Goal: Task Accomplishment & Management: Use online tool/utility

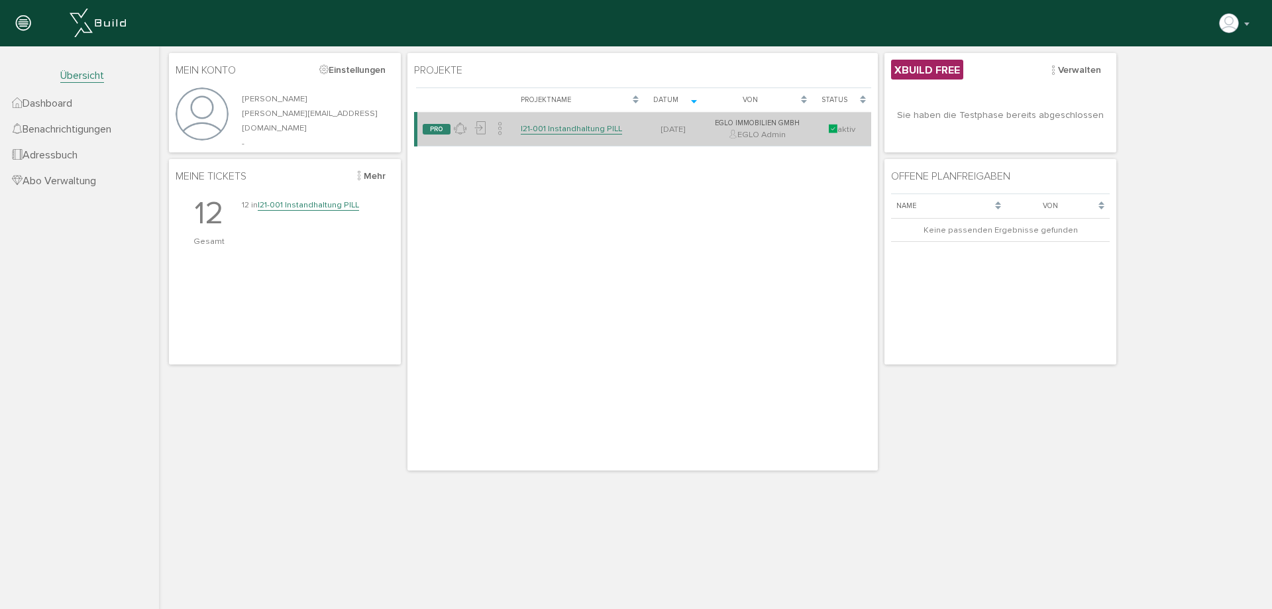
click at [573, 127] on link "I21-001 Instandhaltung PILL" at bounding box center [571, 128] width 101 height 11
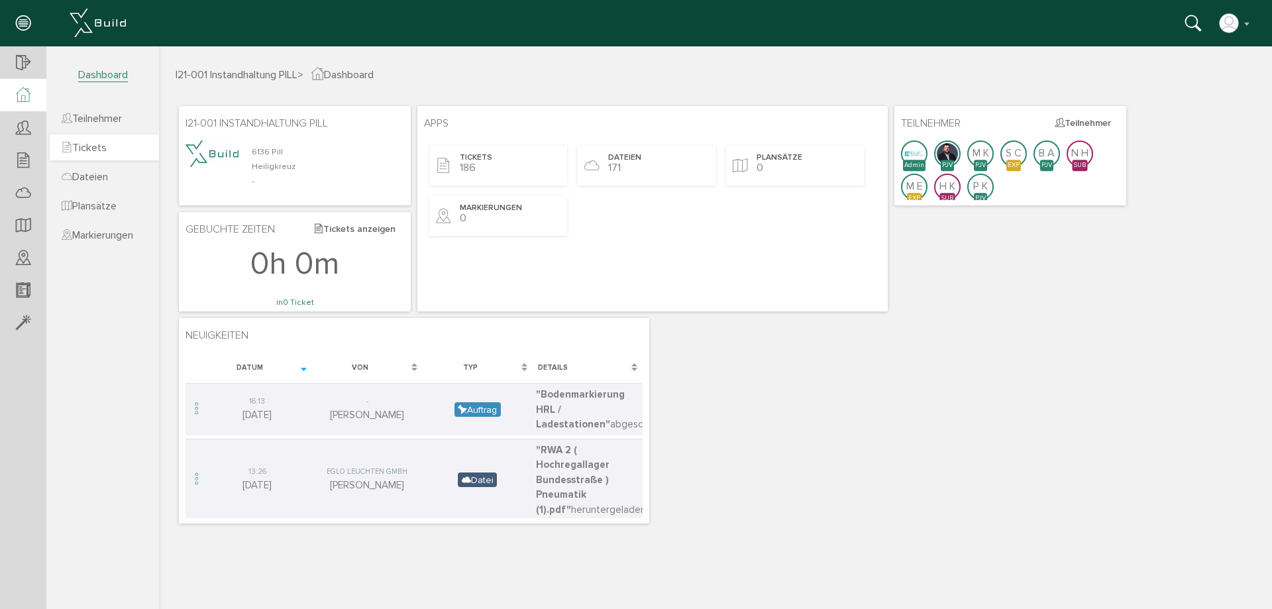
click at [102, 150] on span "Tickets" at bounding box center [84, 147] width 45 height 13
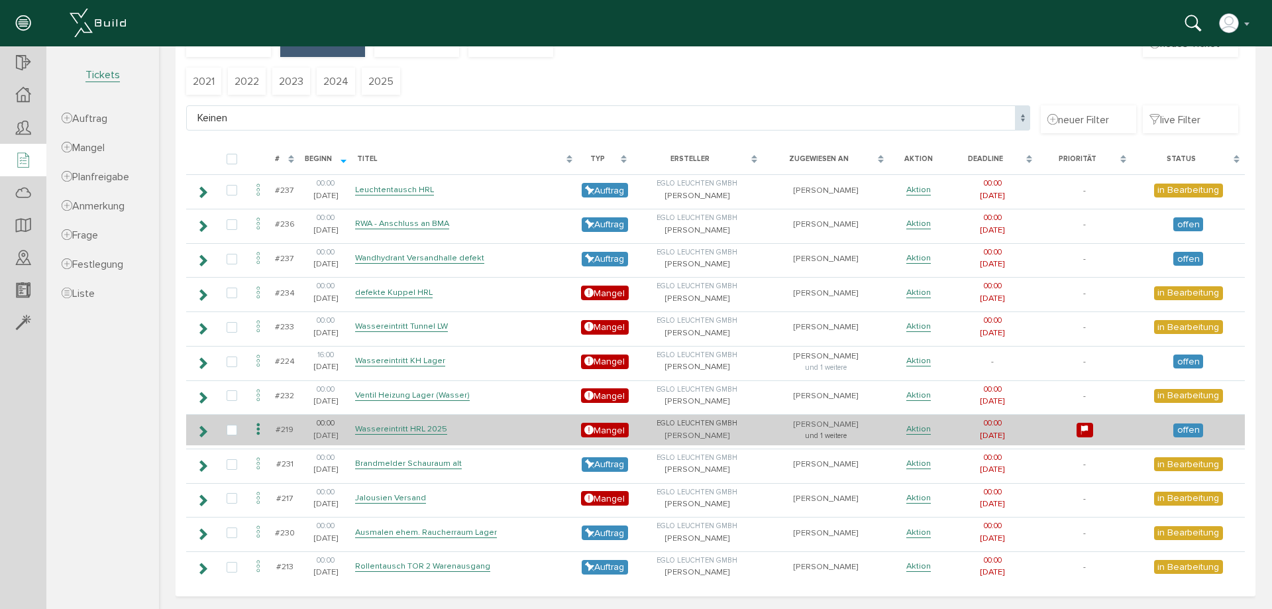
scroll to position [85, 0]
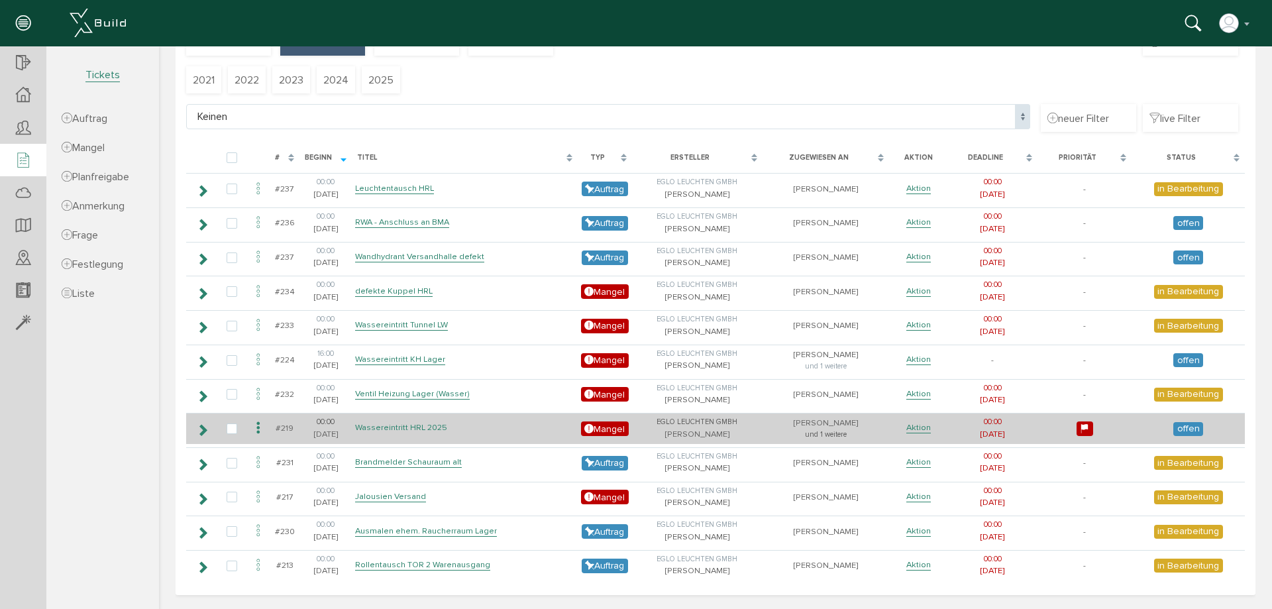
click at [431, 429] on link "Wassereintritt HRL 2025" at bounding box center [401, 427] width 92 height 11
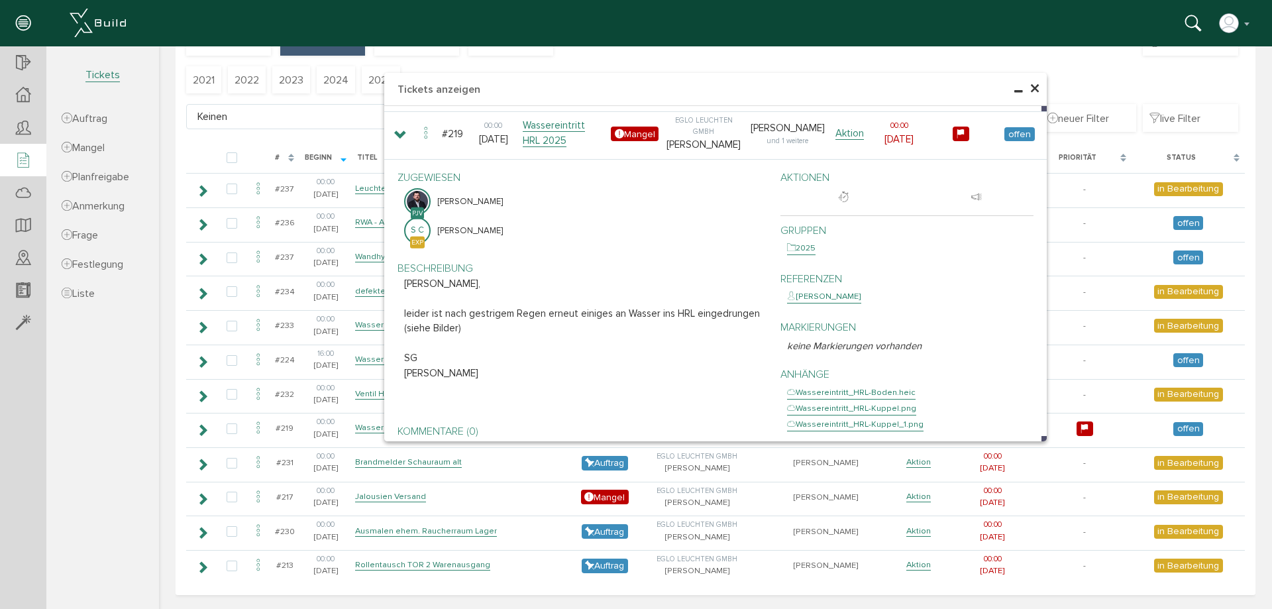
click at [1031, 91] on span "×" at bounding box center [1034, 89] width 11 height 26
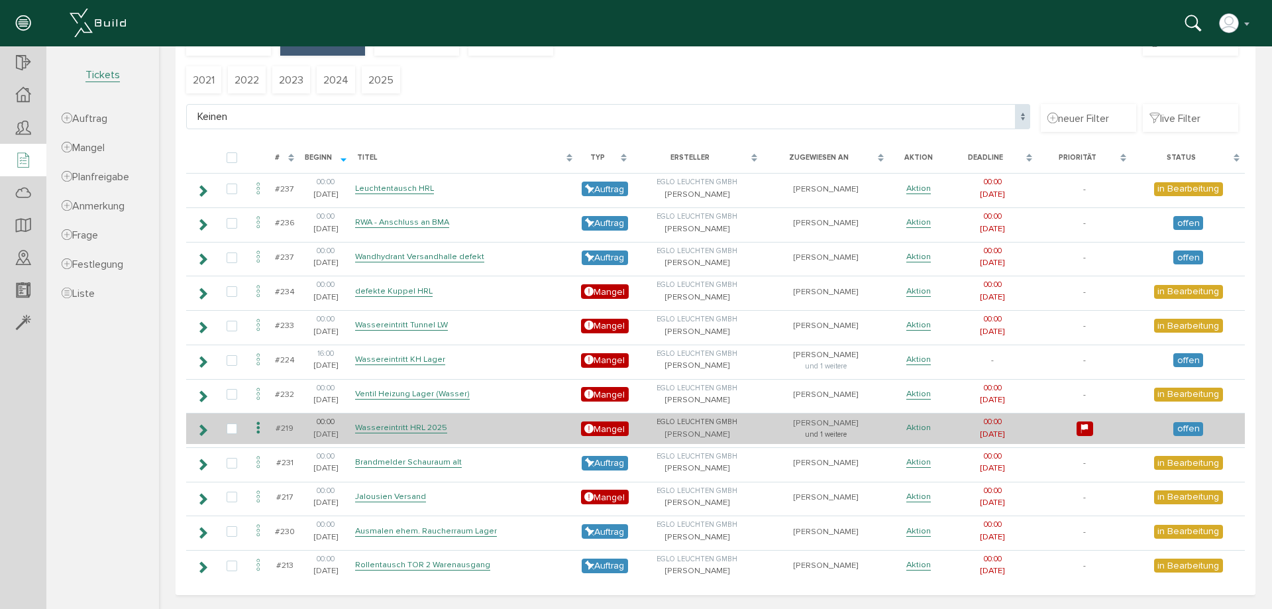
click at [919, 427] on link "Aktion" at bounding box center [918, 427] width 25 height 11
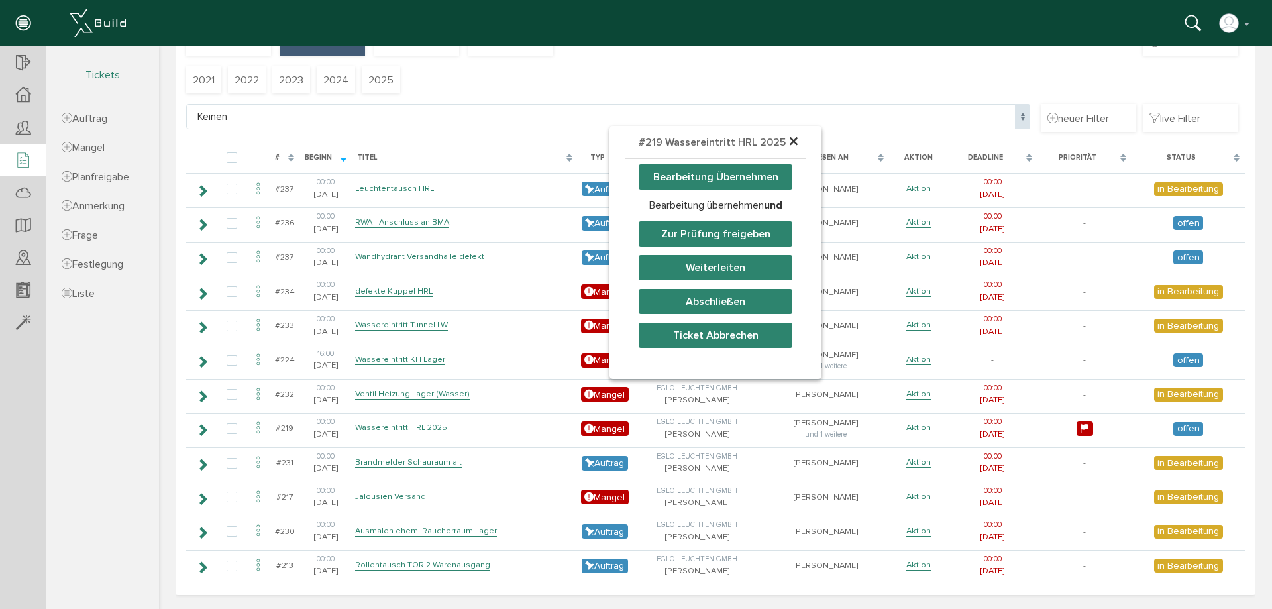
click at [730, 172] on button "Bearbeitung Übernehmen" at bounding box center [715, 176] width 154 height 25
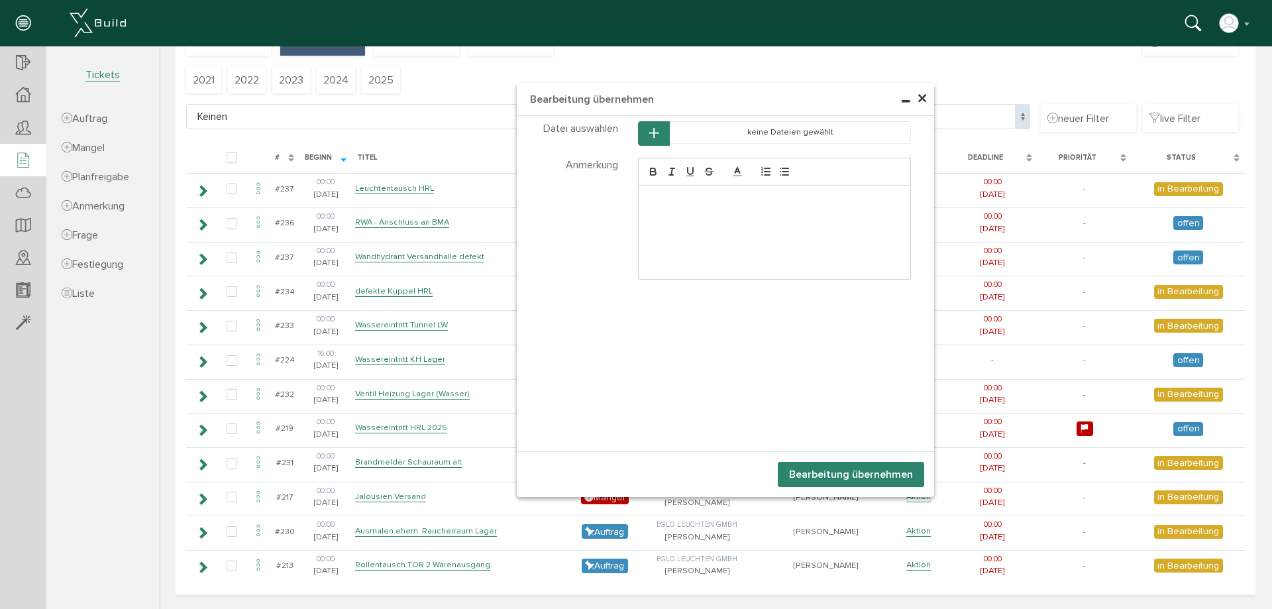
click at [742, 234] on div at bounding box center [774, 231] width 272 height 93
click at [813, 478] on button "Bearbeitung übernehmen" at bounding box center [851, 474] width 146 height 25
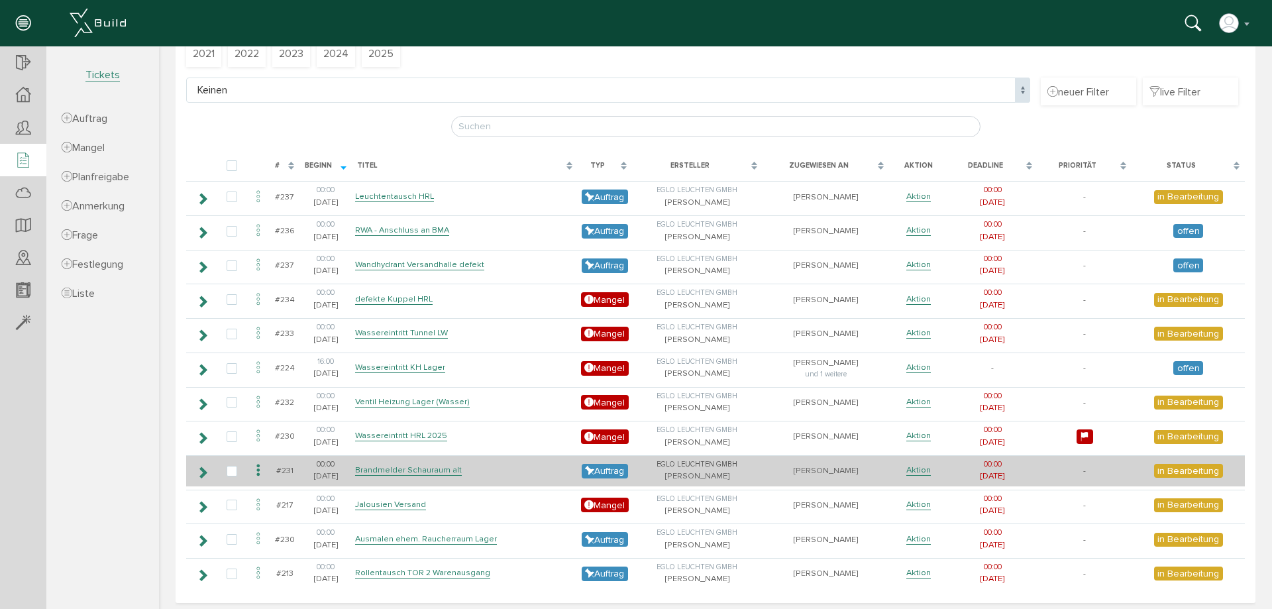
scroll to position [120, 0]
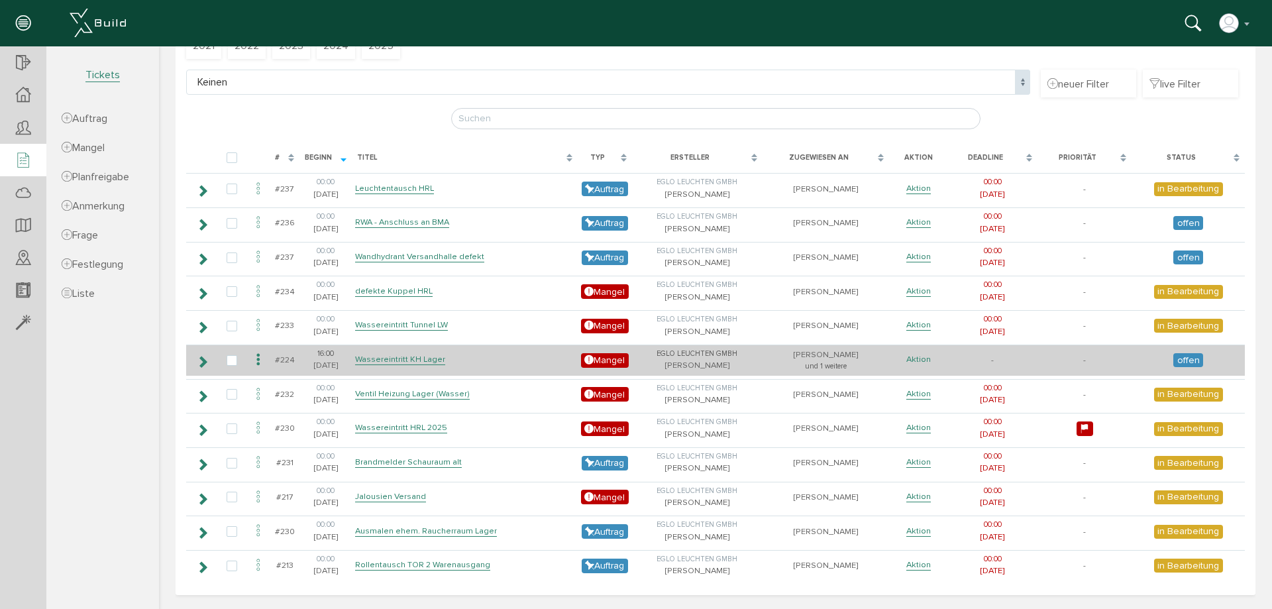
click at [908, 358] on link "Aktion" at bounding box center [918, 359] width 25 height 11
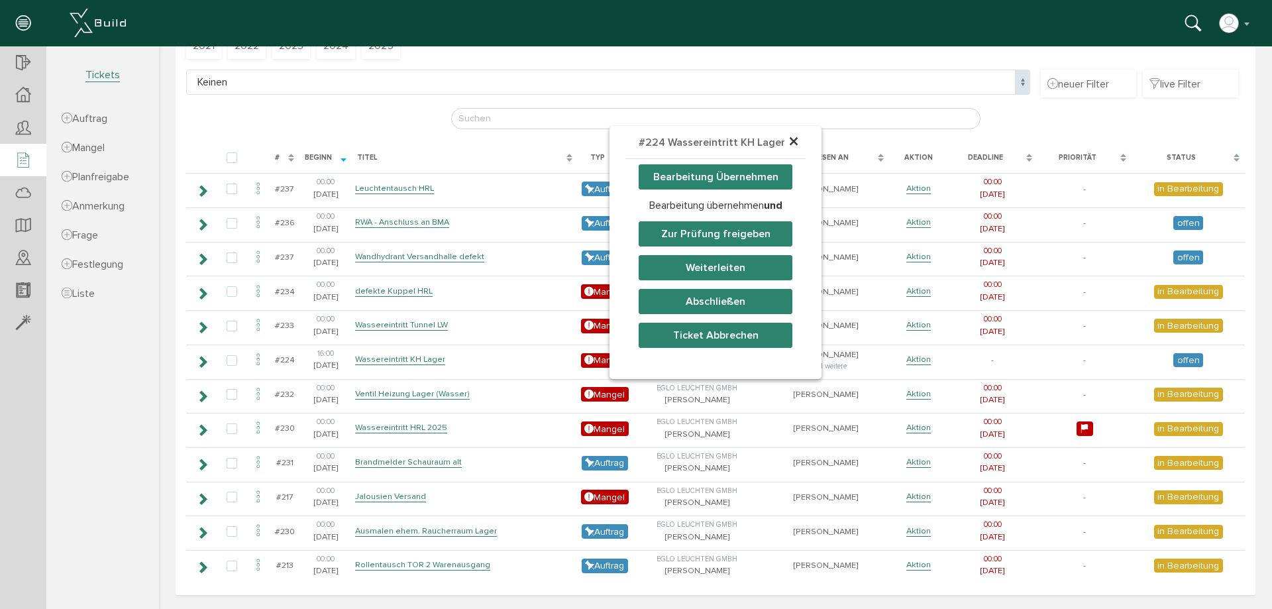
click at [1088, 303] on div "× #224 Wassereintritt KH Lager Bearbeitung Übernehmen Bearbeitung übernehmen un…" at bounding box center [715, 232] width 1113 height 506
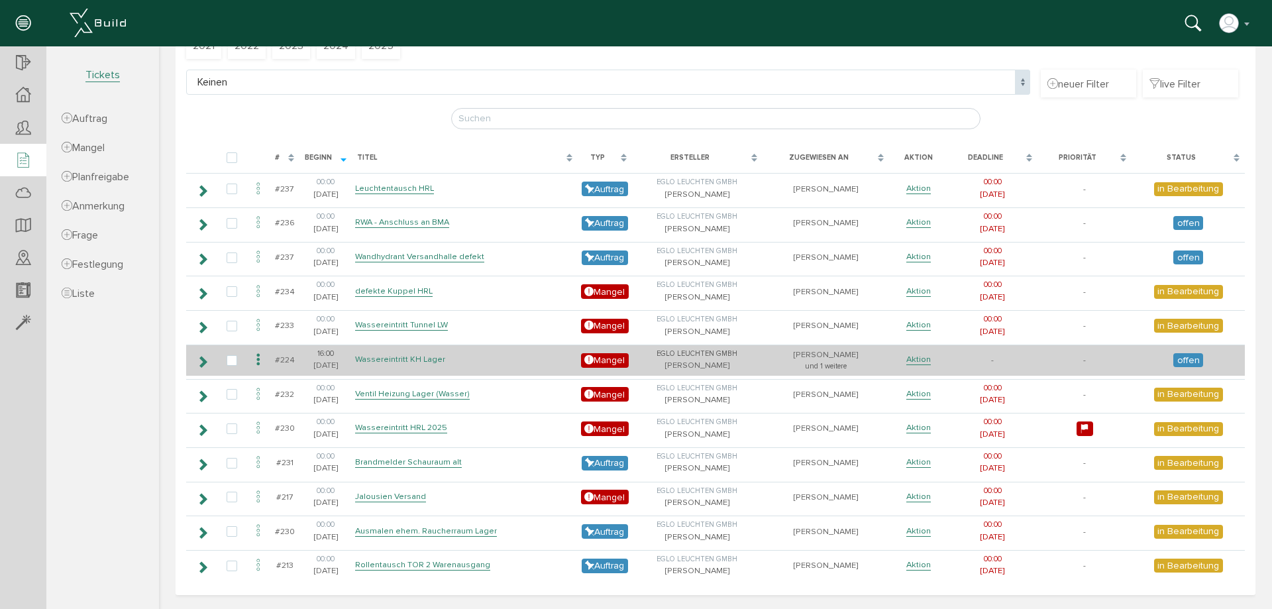
click at [432, 360] on link "Wassereintritt KH Lager" at bounding box center [400, 359] width 90 height 11
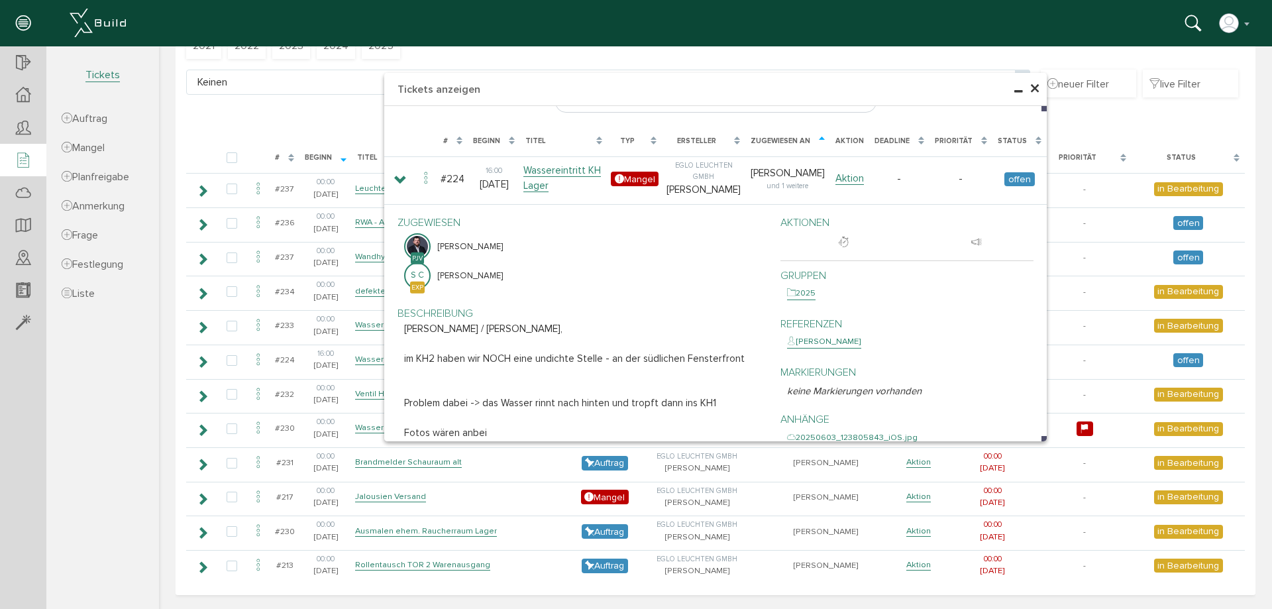
click at [1029, 83] on span "×" at bounding box center [1034, 89] width 11 height 26
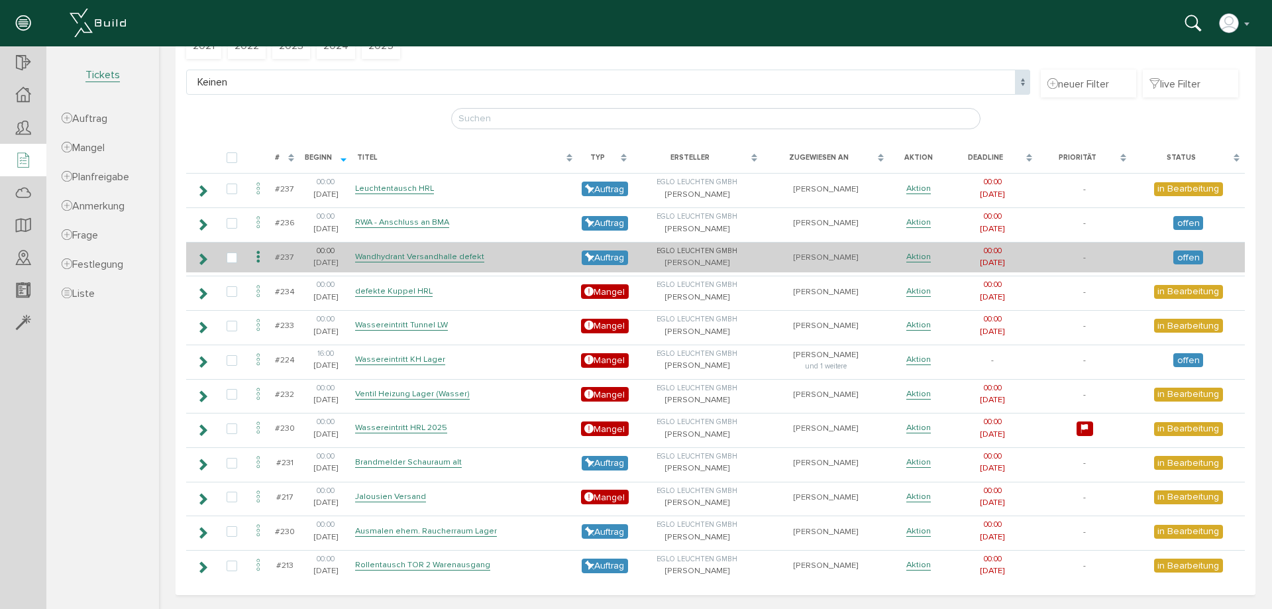
click at [495, 263] on td "Wandhydrant Versandhalle defekt" at bounding box center [465, 257] width 226 height 31
click at [469, 257] on link "Wandhydrant Versandhalle defekt" at bounding box center [419, 256] width 129 height 11
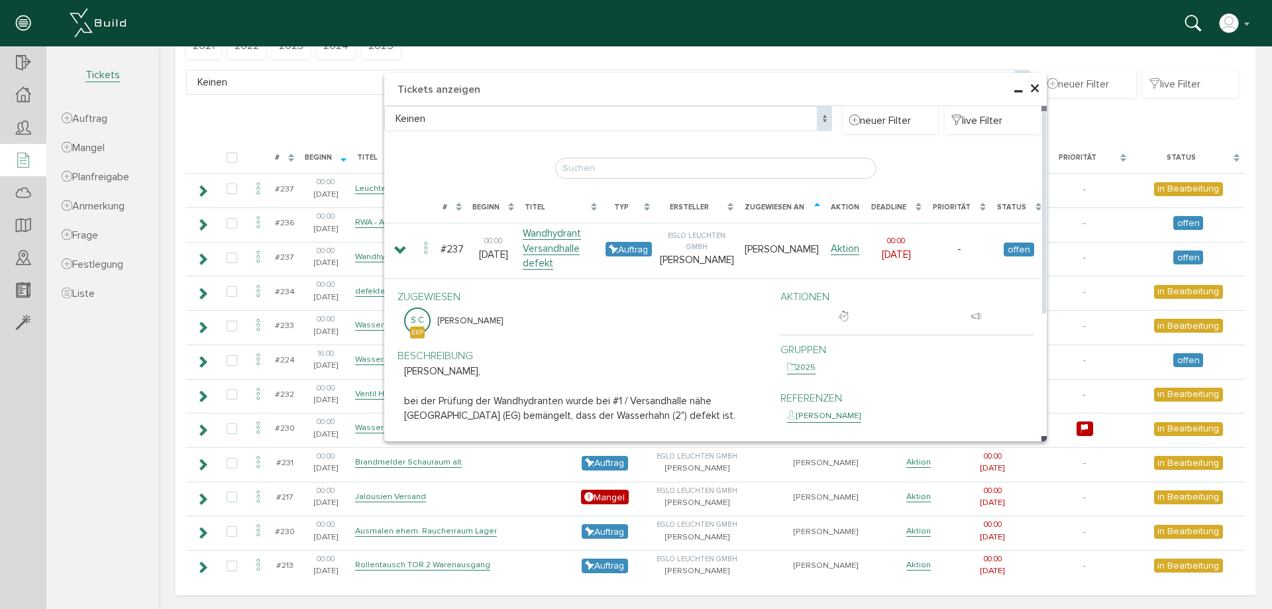
scroll to position [54, 0]
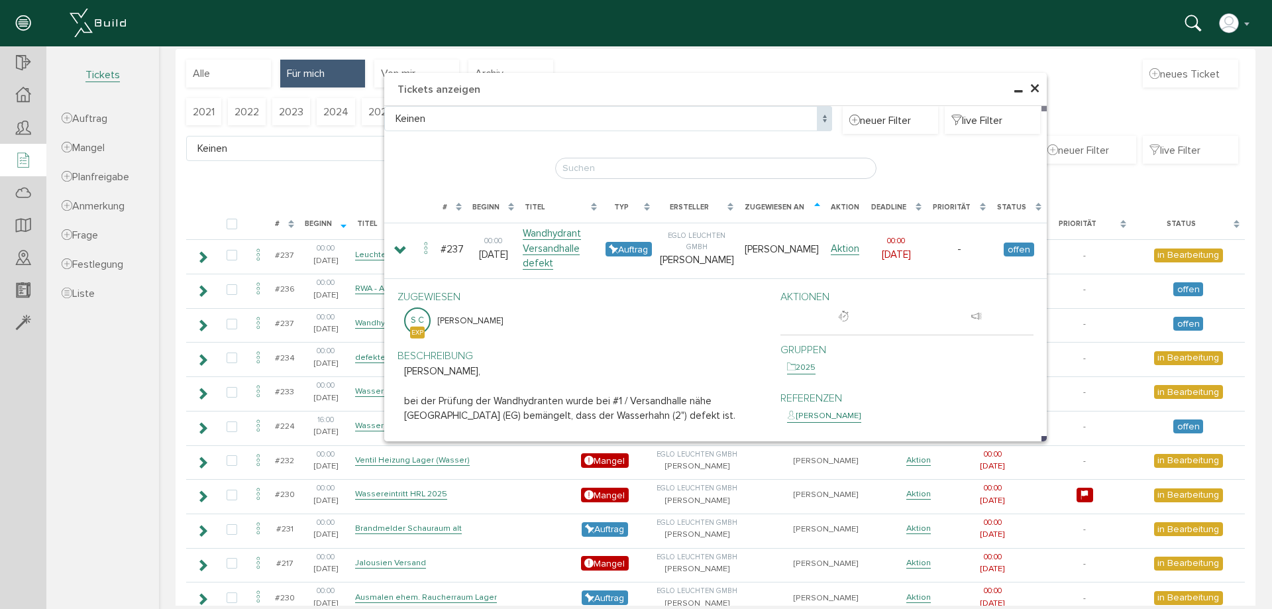
click at [1030, 93] on span "×" at bounding box center [1034, 89] width 11 height 26
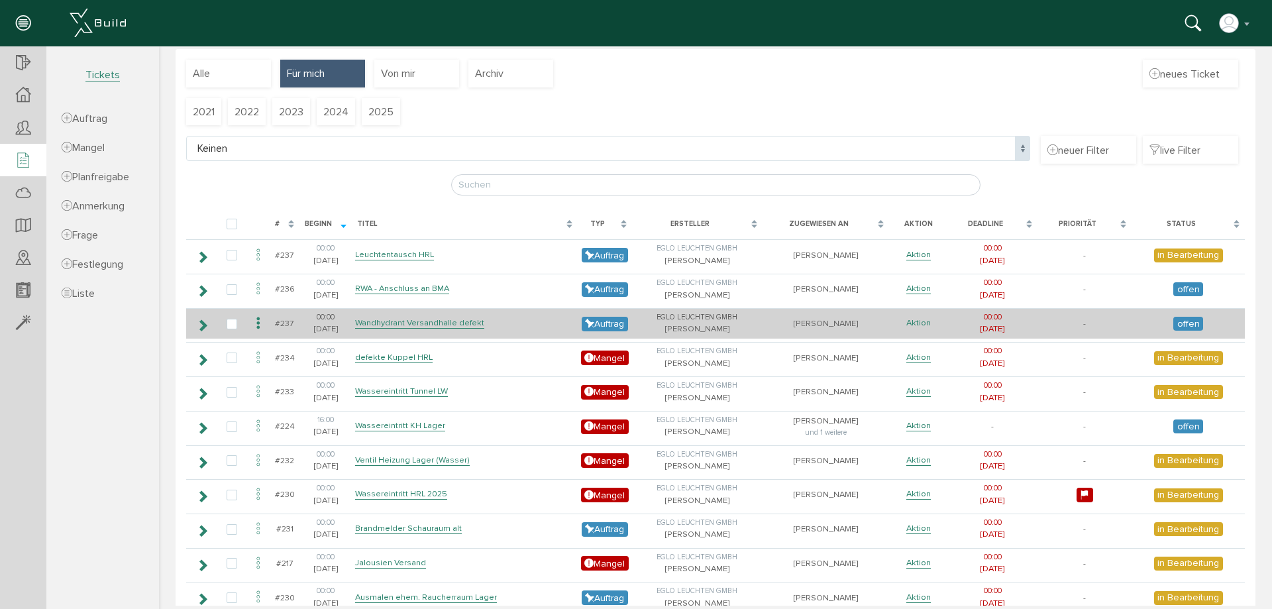
click at [908, 321] on link "Aktion" at bounding box center [918, 322] width 25 height 11
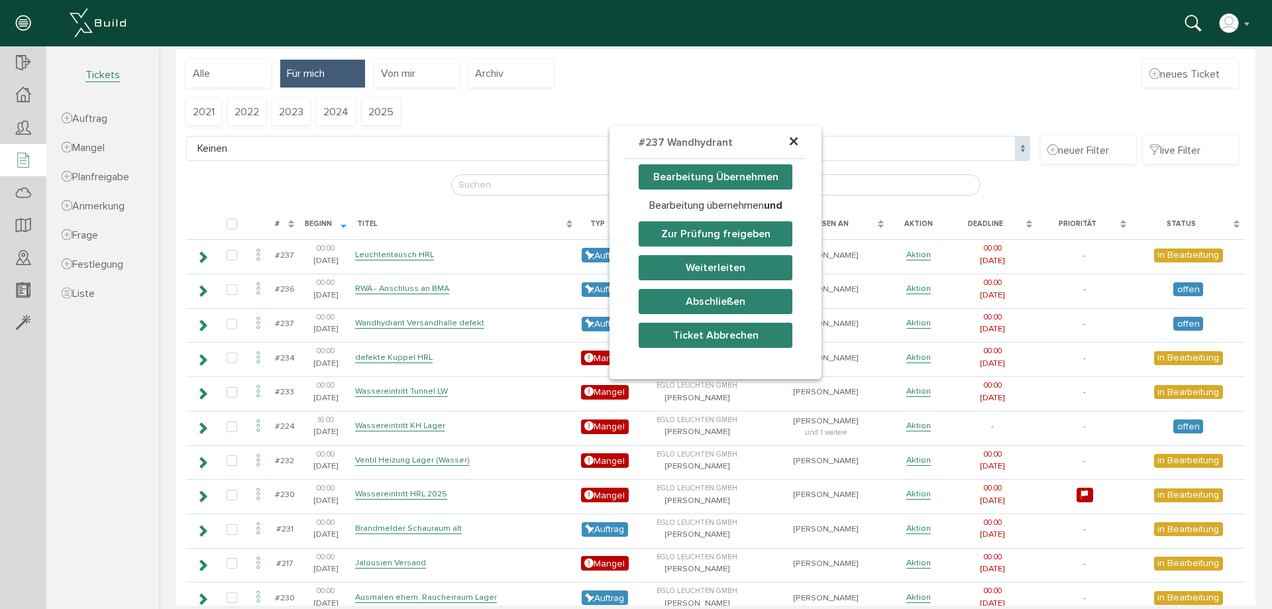
click at [705, 174] on button "Bearbeitung Übernehmen" at bounding box center [715, 176] width 154 height 25
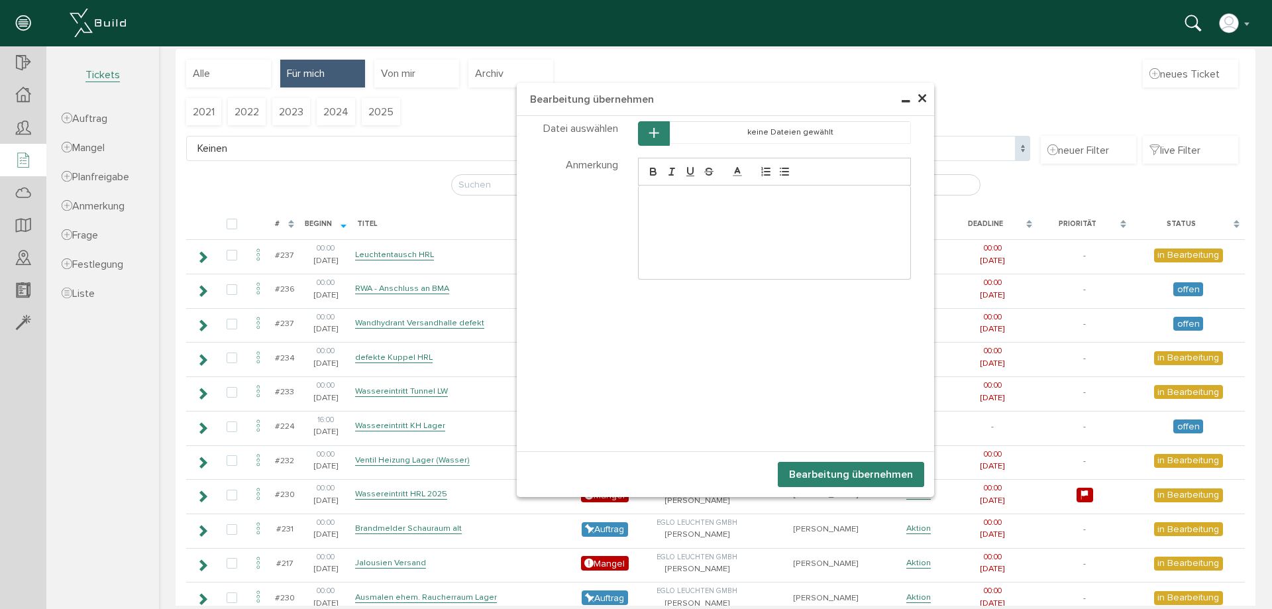
click at [710, 207] on div at bounding box center [774, 231] width 272 height 93
click at [825, 469] on button "Bearbeitung übernehmen" at bounding box center [851, 474] width 146 height 25
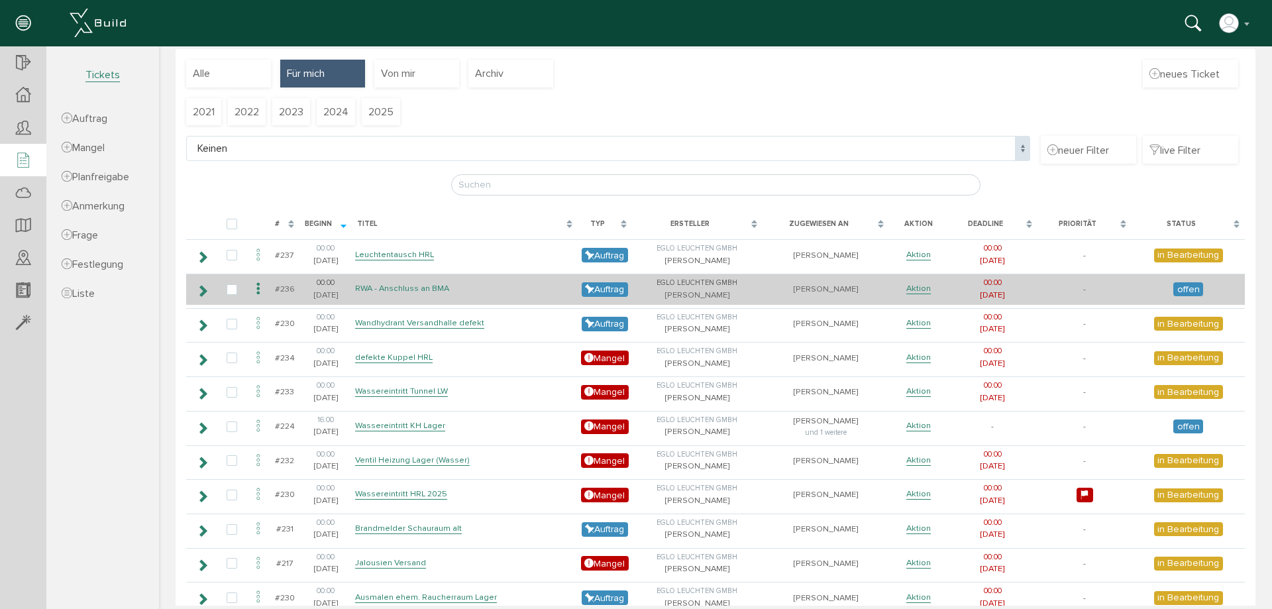
click at [407, 290] on link "RWA - Anschluss an BMA" at bounding box center [402, 288] width 94 height 11
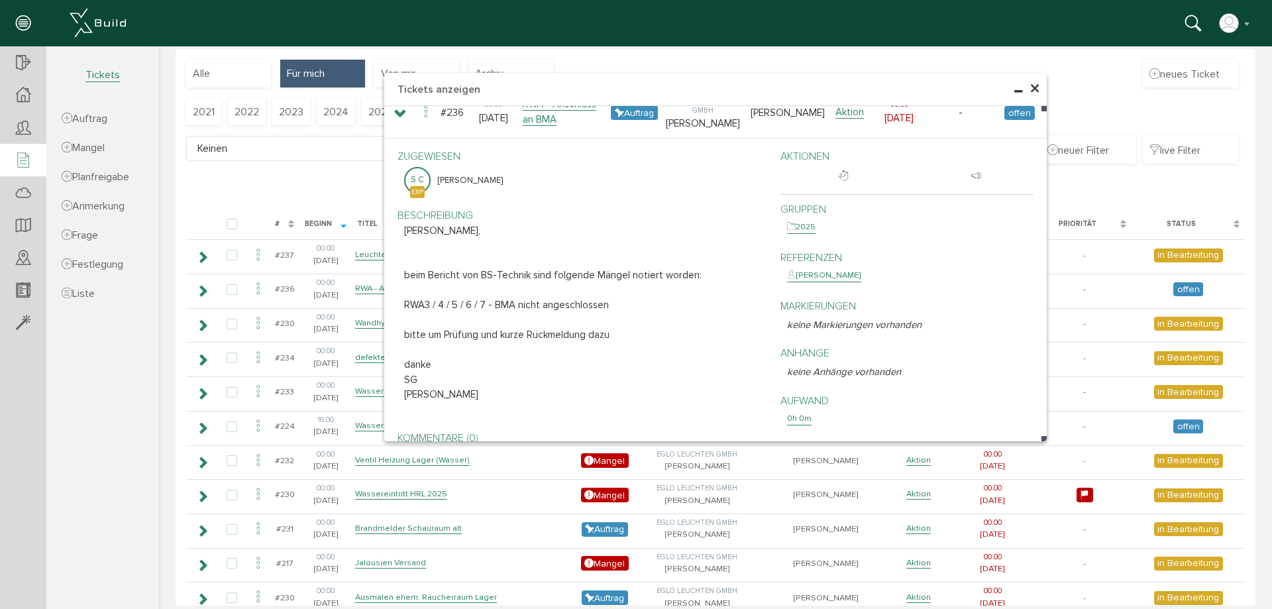
click at [1029, 90] on span "×" at bounding box center [1034, 89] width 11 height 26
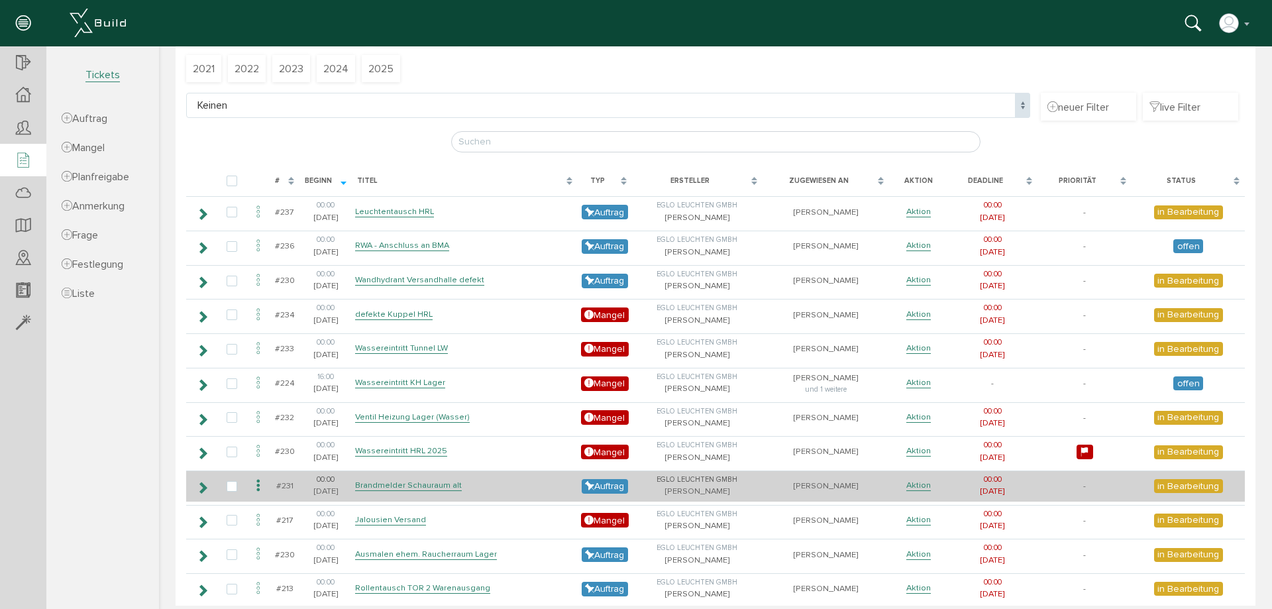
scroll to position [120, 0]
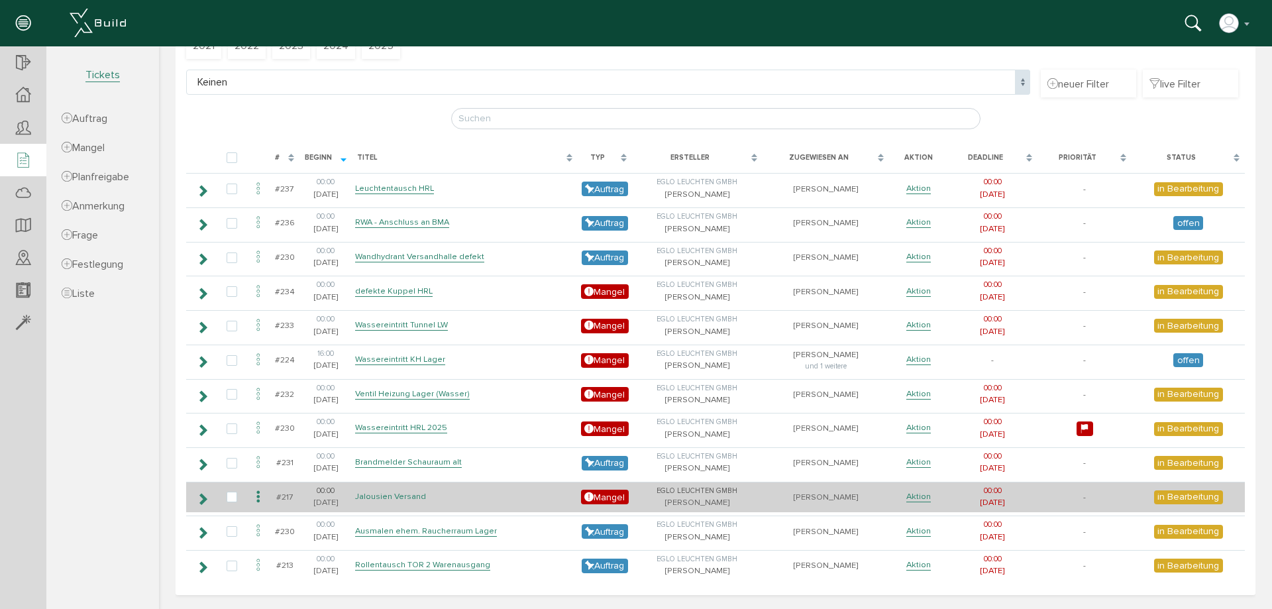
click at [405, 491] on link "Jalousien Versand" at bounding box center [390, 496] width 71 height 11
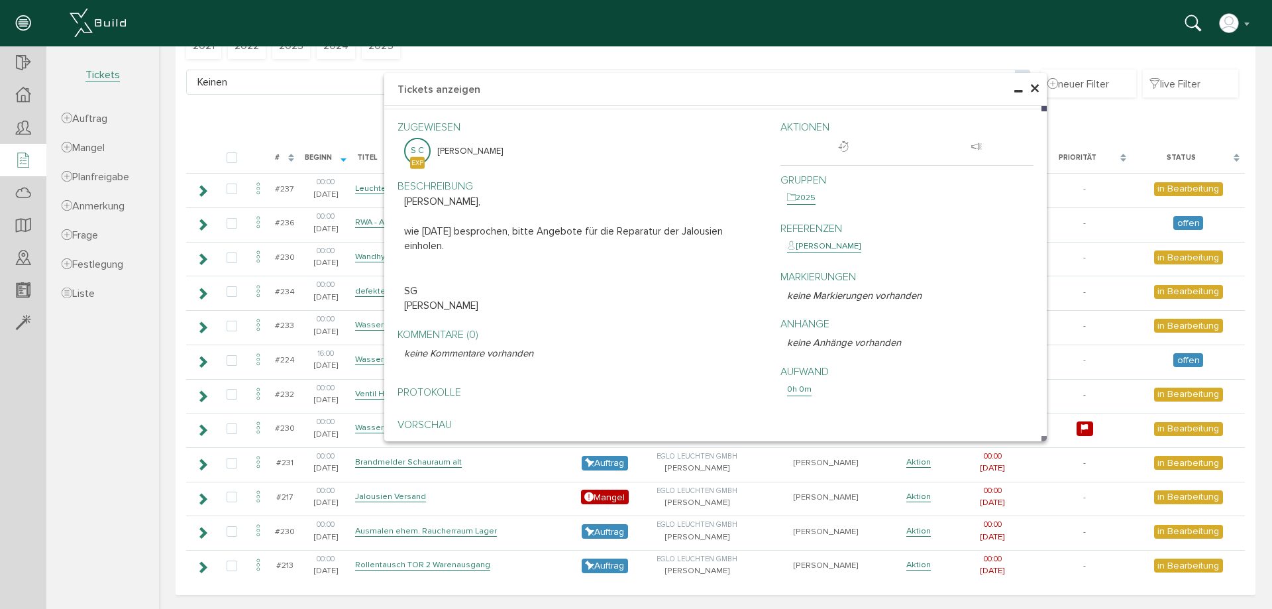
click at [1029, 89] on span "×" at bounding box center [1034, 89] width 11 height 26
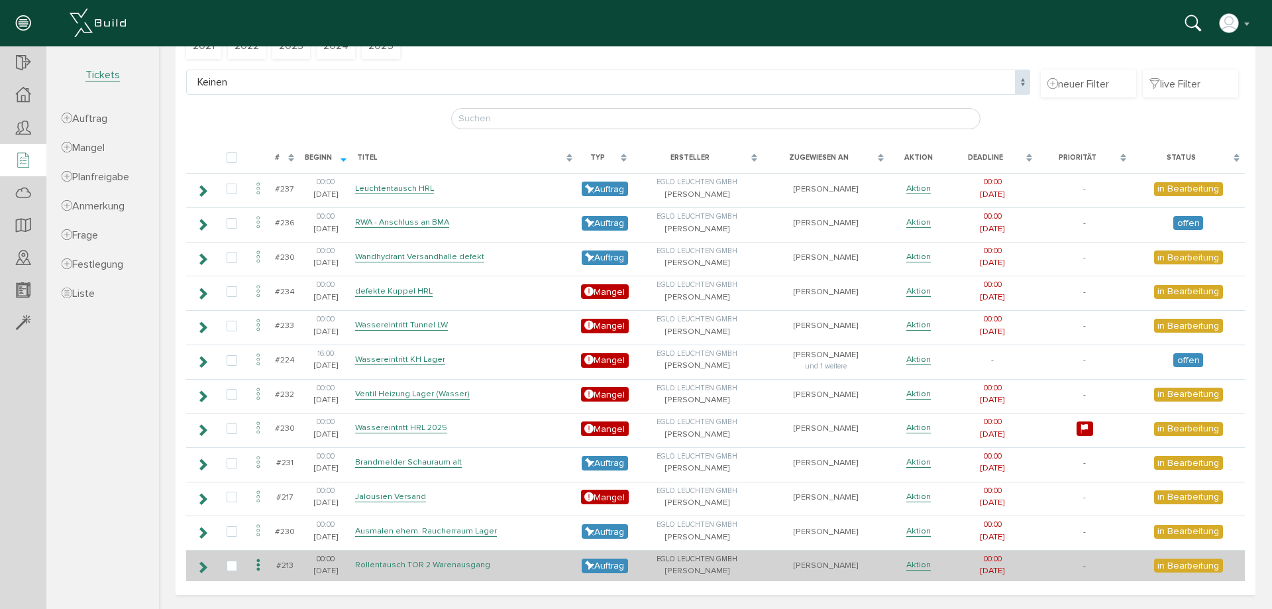
click at [478, 566] on link "Rollentausch TOR 2 Warenausgang" at bounding box center [422, 564] width 135 height 11
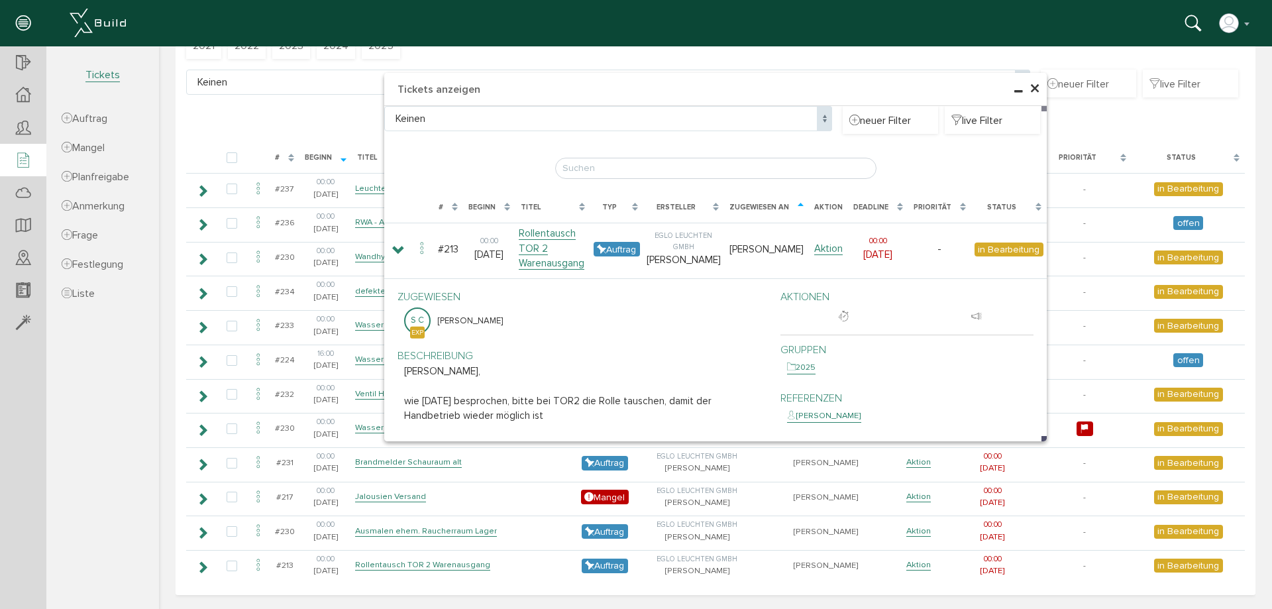
click at [1029, 90] on span "×" at bounding box center [1034, 89] width 11 height 26
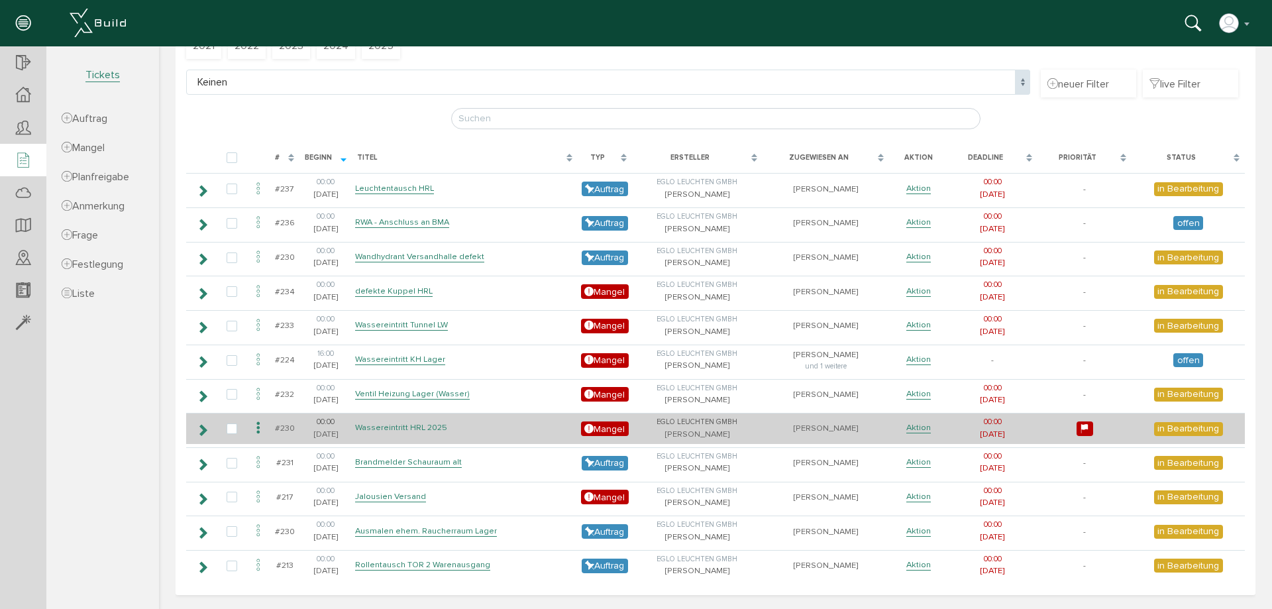
click at [427, 426] on link "Wassereintritt HRL 2025" at bounding box center [401, 427] width 92 height 11
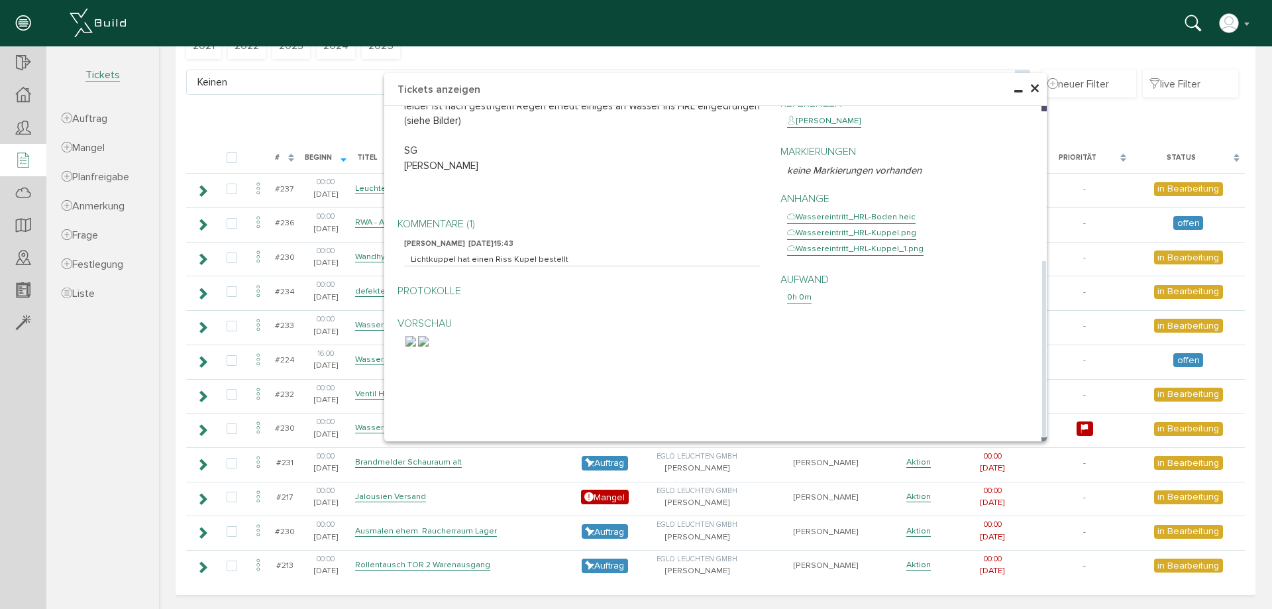
click at [408, 346] on img at bounding box center [410, 341] width 11 height 11
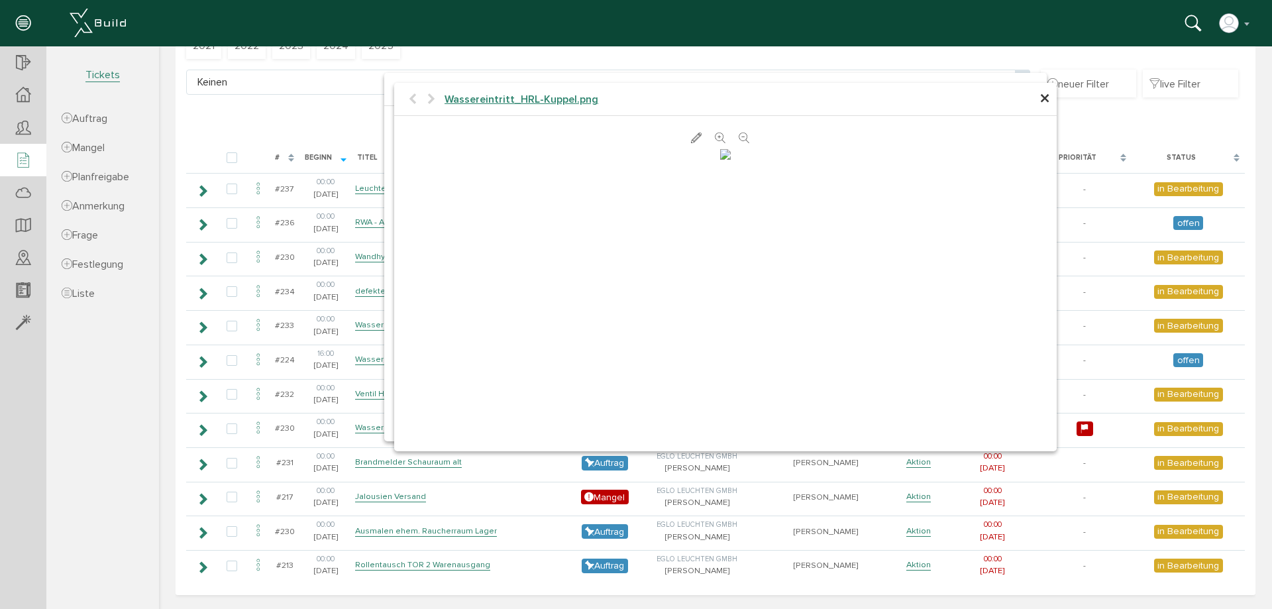
click at [1041, 103] on span "×" at bounding box center [1044, 99] width 11 height 26
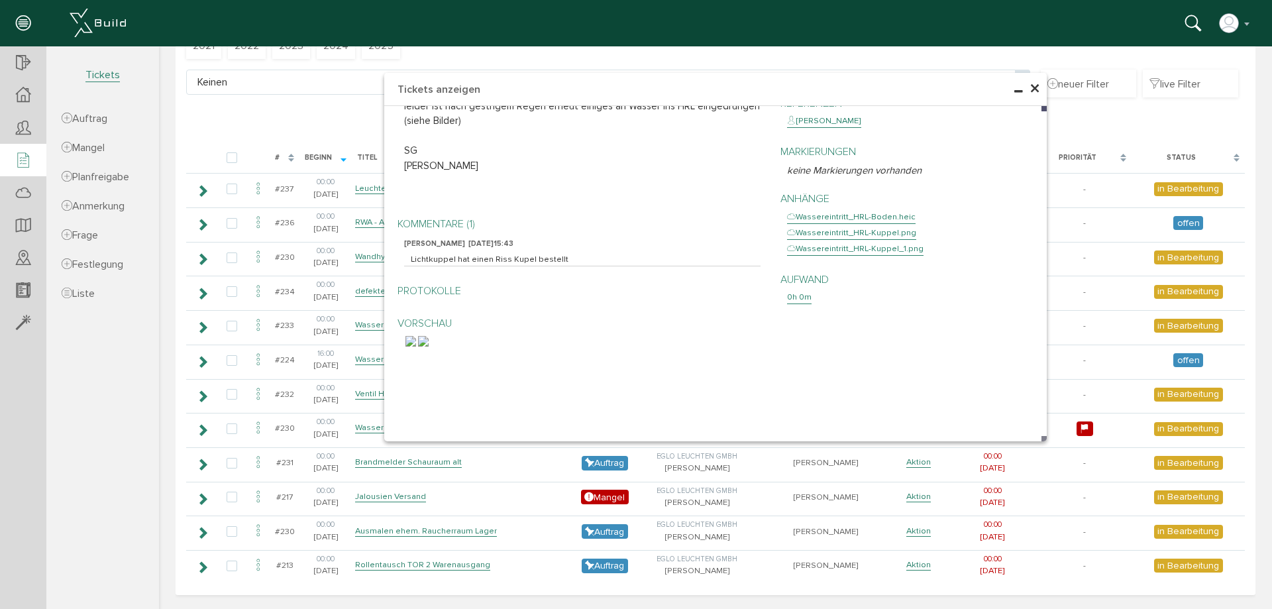
click at [1031, 89] on span "×" at bounding box center [1034, 89] width 11 height 26
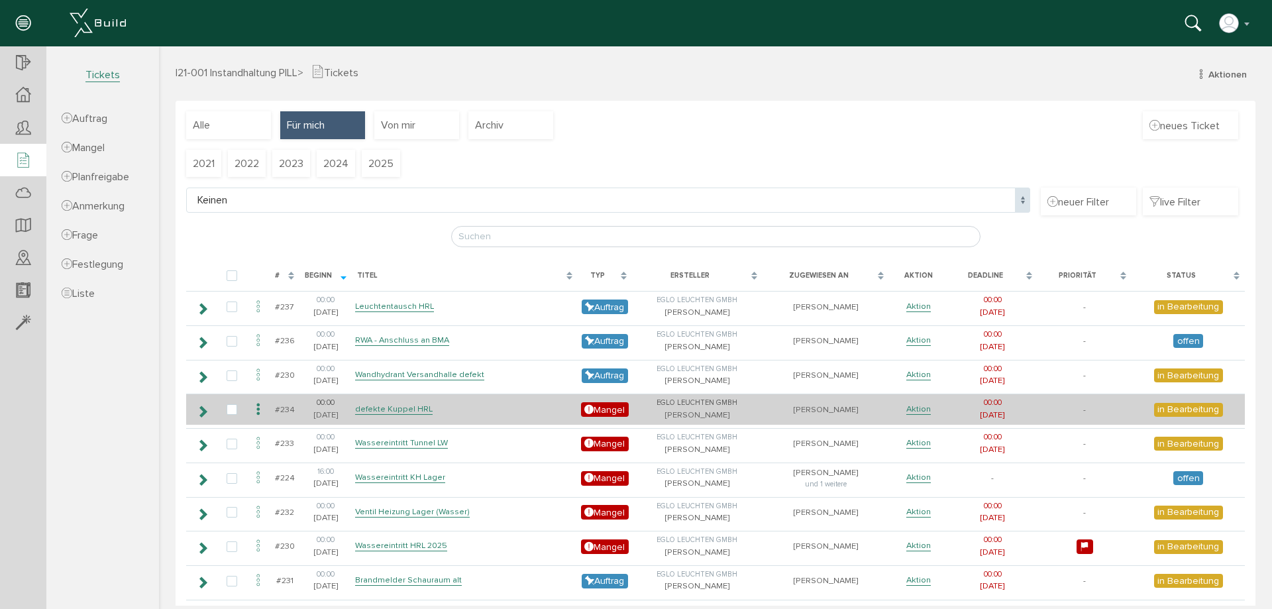
scroll to position [0, 0]
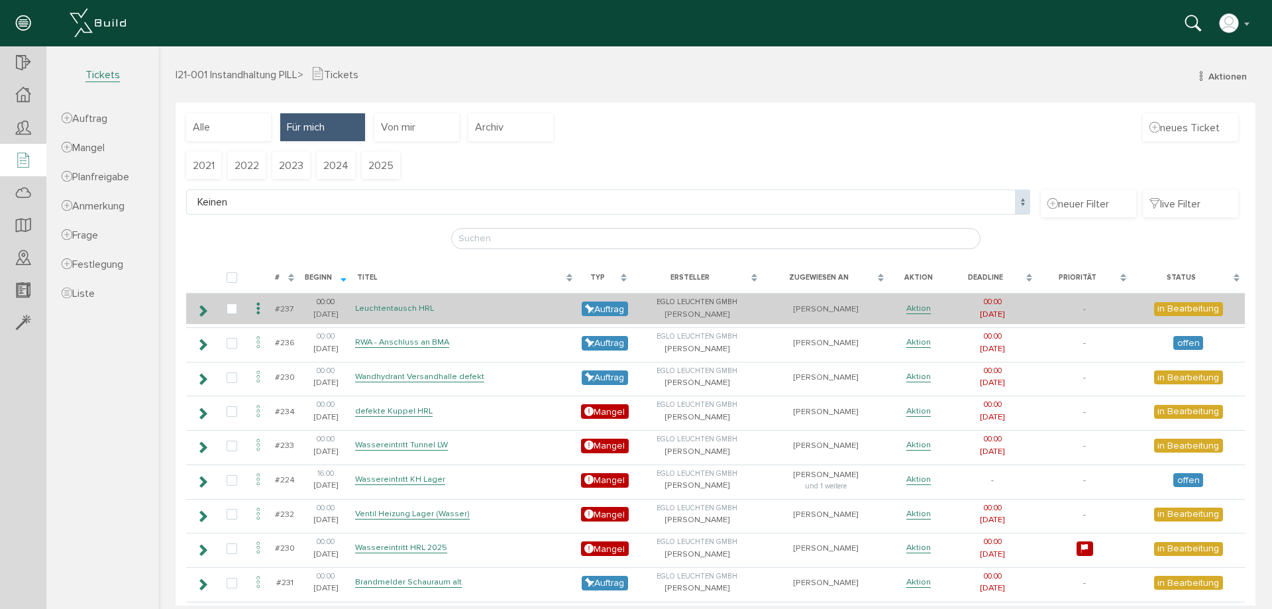
click at [393, 311] on link "Leuchtentausch HRL" at bounding box center [394, 308] width 79 height 11
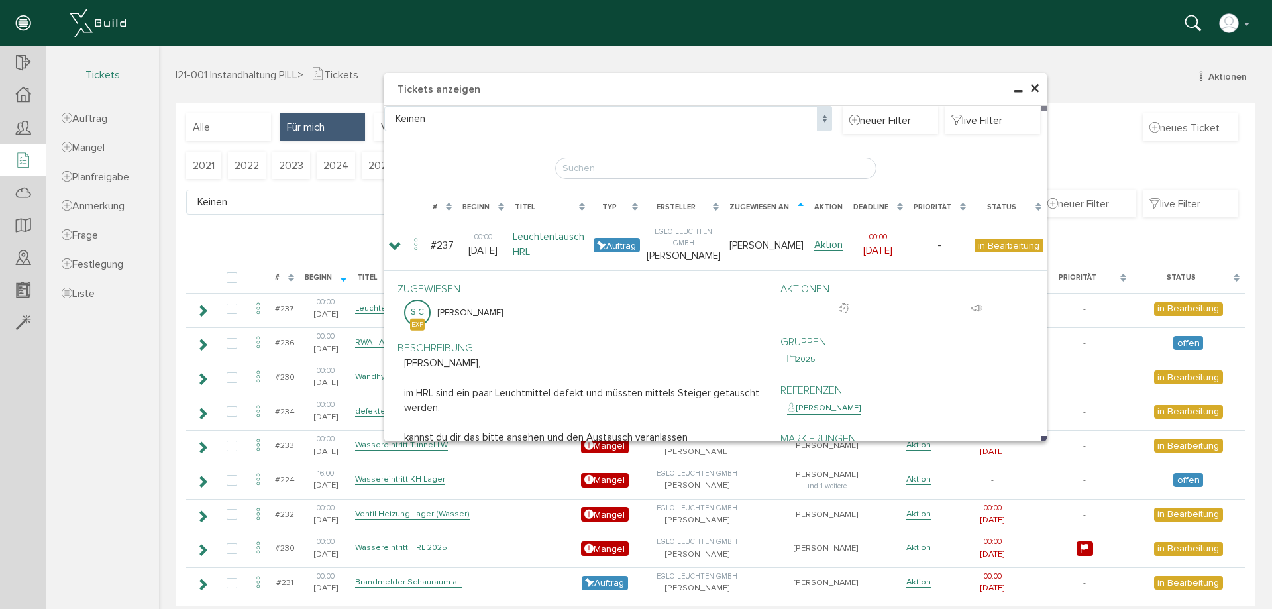
click at [1031, 87] on span "×" at bounding box center [1034, 89] width 11 height 26
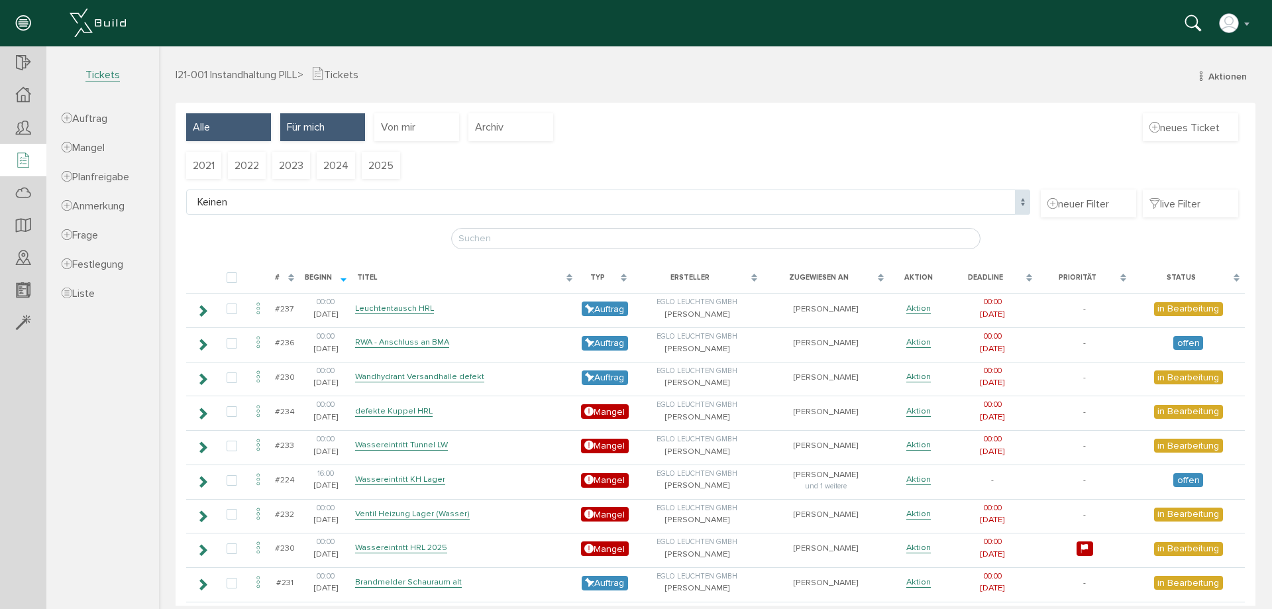
click at [203, 122] on span "Alle" at bounding box center [201, 127] width 17 height 15
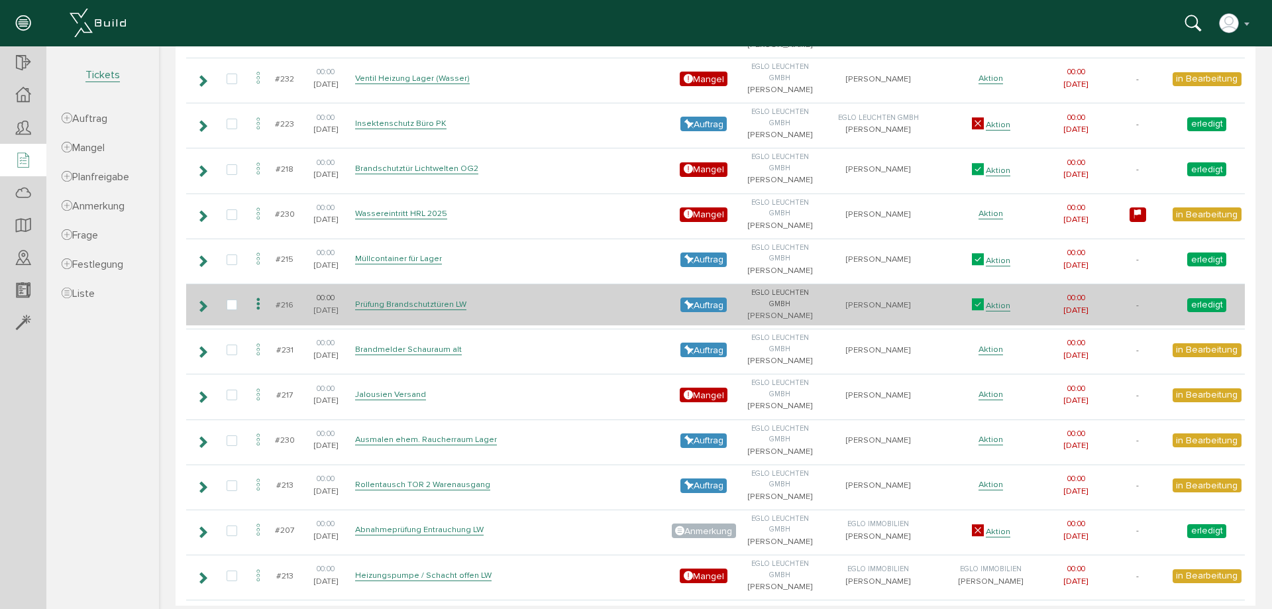
scroll to position [530, 0]
